Goal: Task Accomplishment & Management: Complete application form

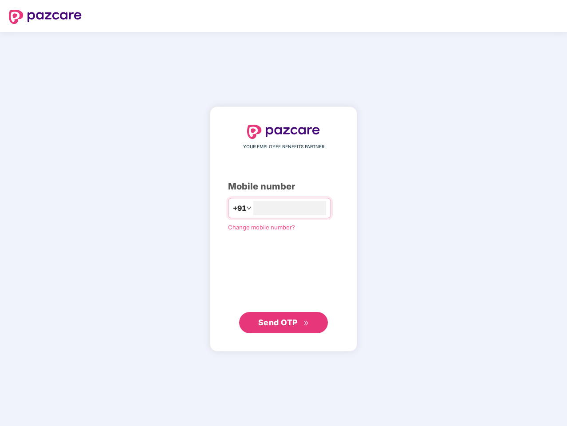
click at [284, 213] on input "number" at bounding box center [289, 208] width 73 height 14
click at [45, 17] on img at bounding box center [45, 17] width 73 height 14
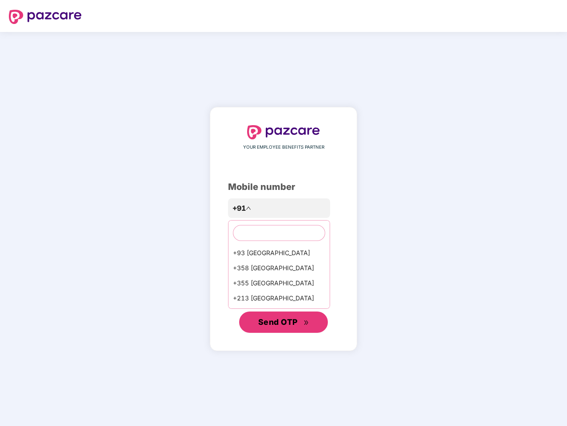
click at [284, 323] on span "Send OTP" at bounding box center [277, 321] width 39 height 9
